Goal: Task Accomplishment & Management: Manage account settings

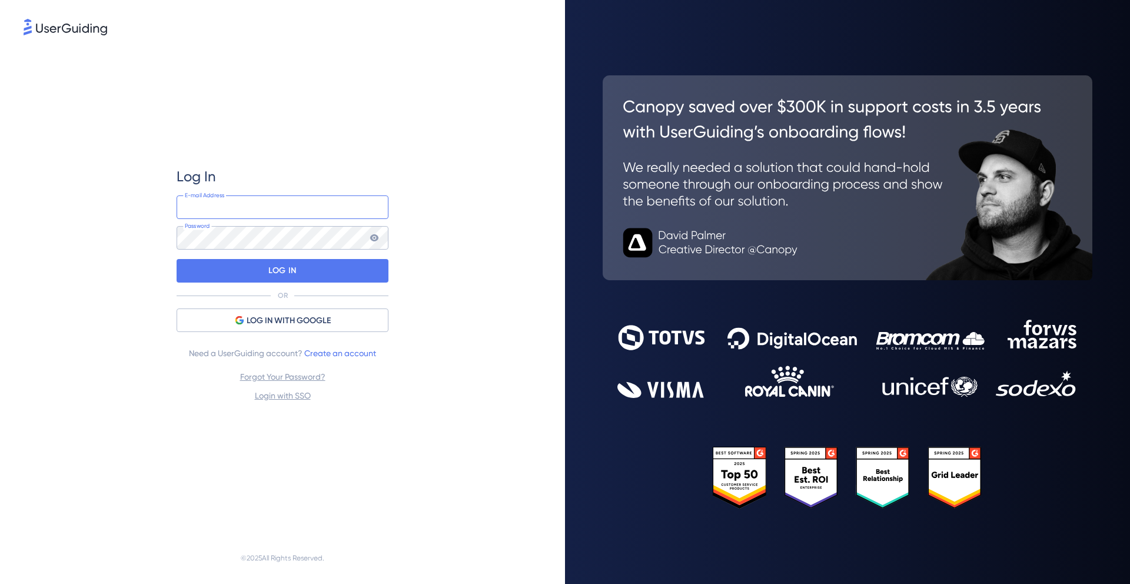
click at [211, 201] on input "email" at bounding box center [282, 207] width 212 height 24
click at [225, 198] on input "email" at bounding box center [282, 207] width 212 height 24
type input "timon@hellomateo.de"
click at [288, 275] on p "LOG IN" at bounding box center [282, 270] width 28 height 19
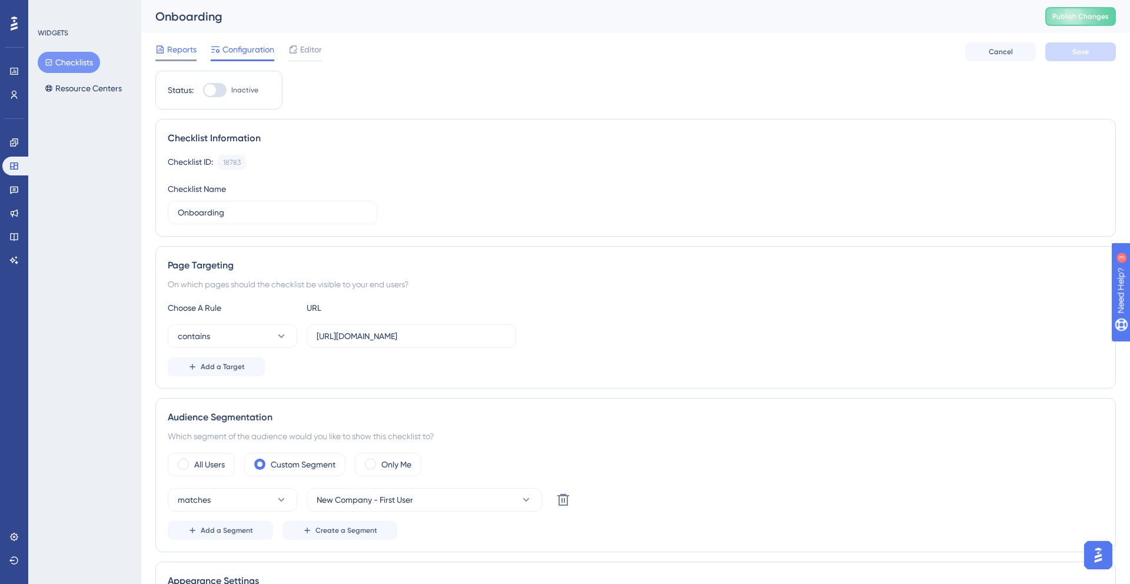
click at [187, 58] on div "Reports" at bounding box center [175, 51] width 41 height 19
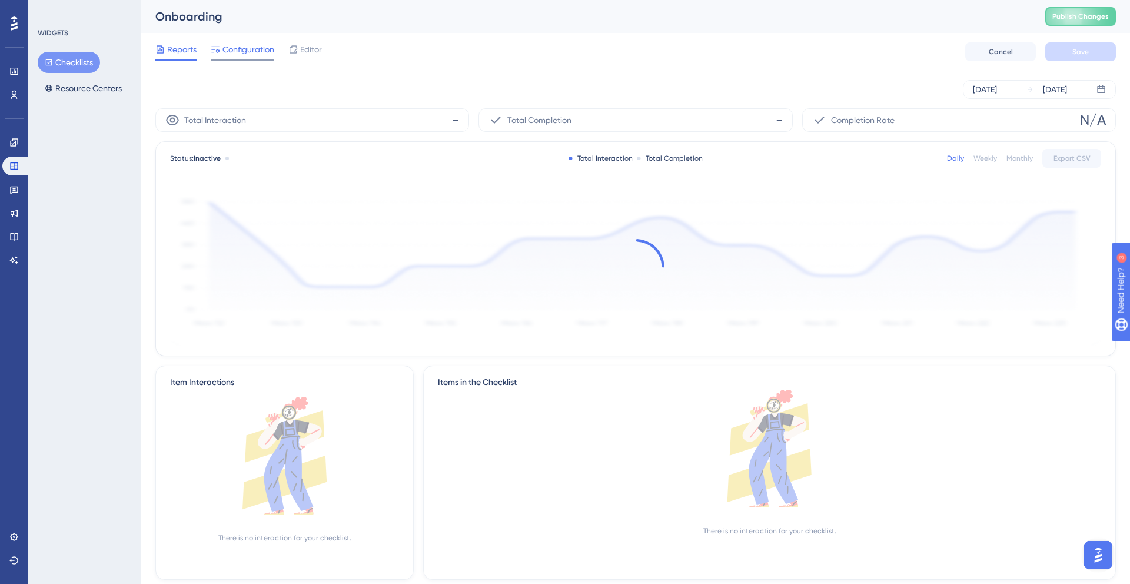
click at [246, 49] on span "Configuration" at bounding box center [248, 49] width 52 height 14
